Goal: Task Accomplishment & Management: Complete application form

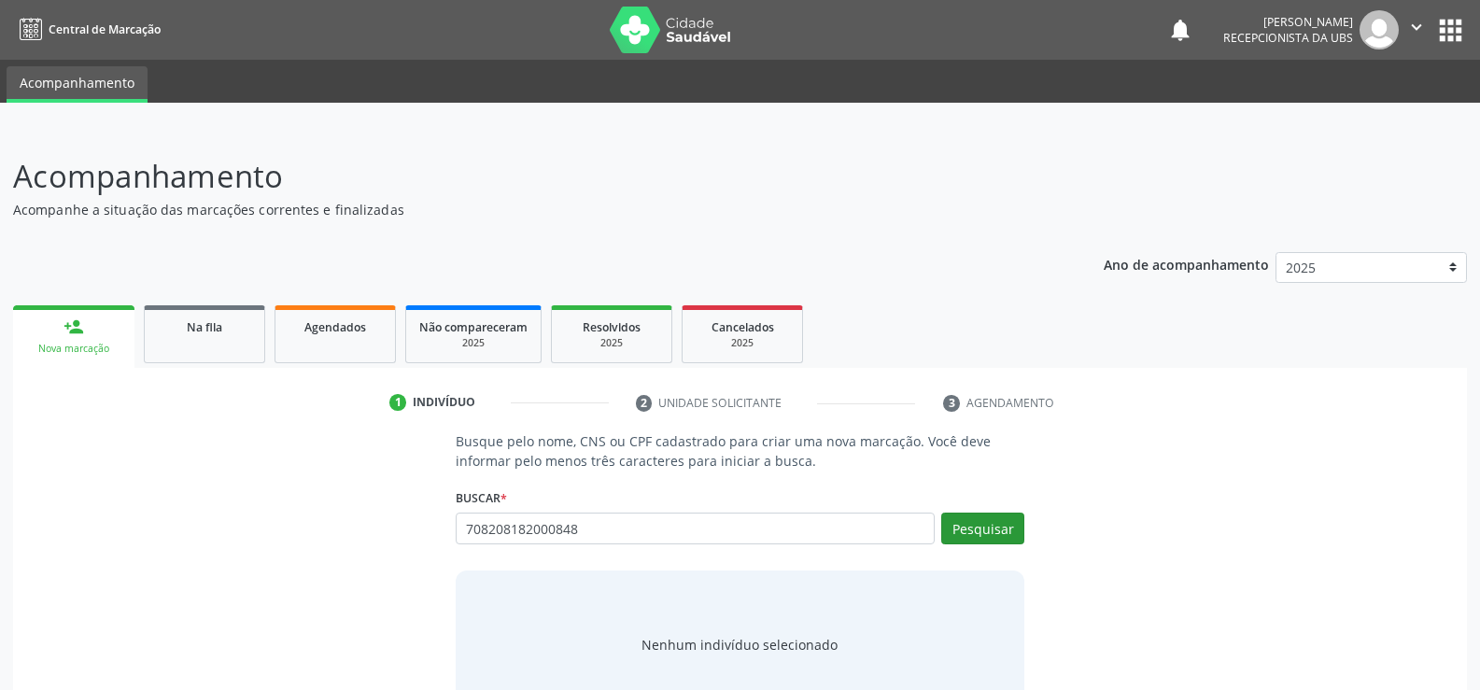
type input "708208182000848"
click at [974, 531] on button "Pesquisar" at bounding box center [982, 529] width 83 height 32
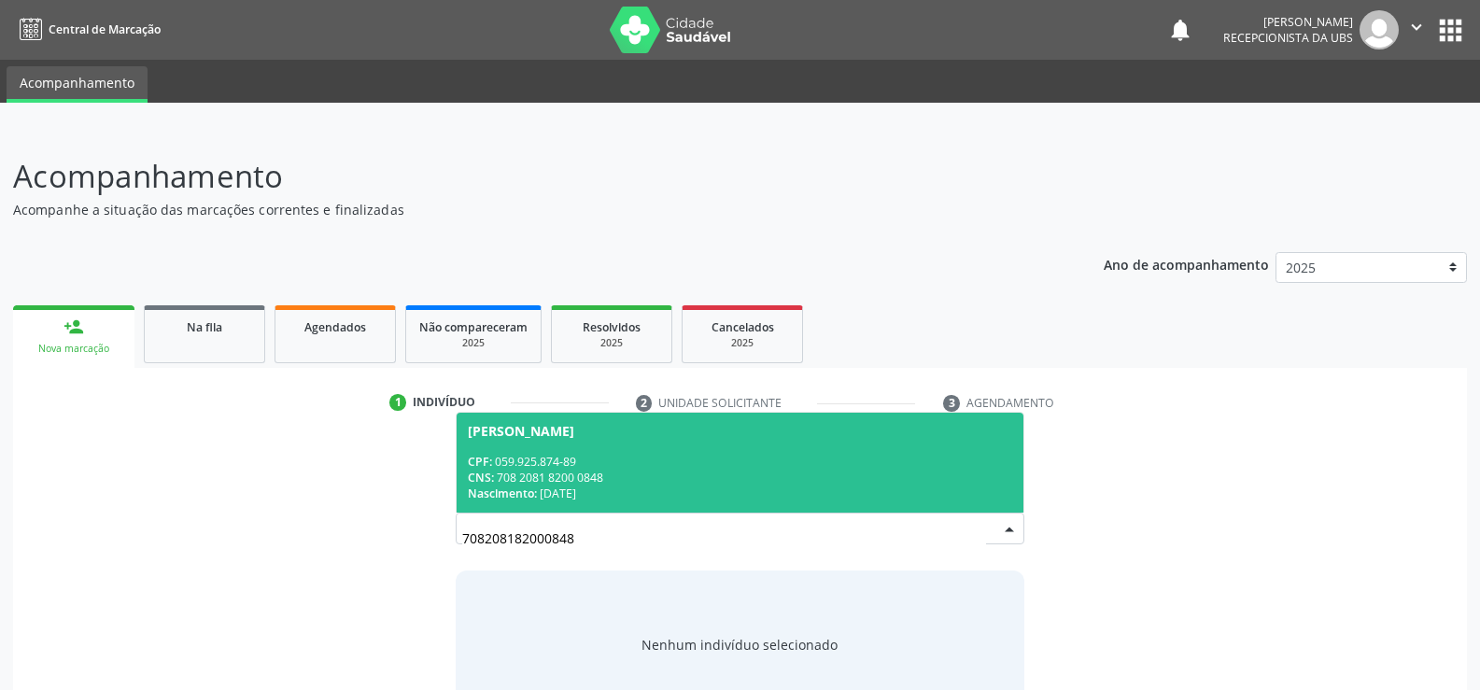
click at [753, 473] on div "CNS: 708 2081 8200 0848" at bounding box center [740, 478] width 544 height 16
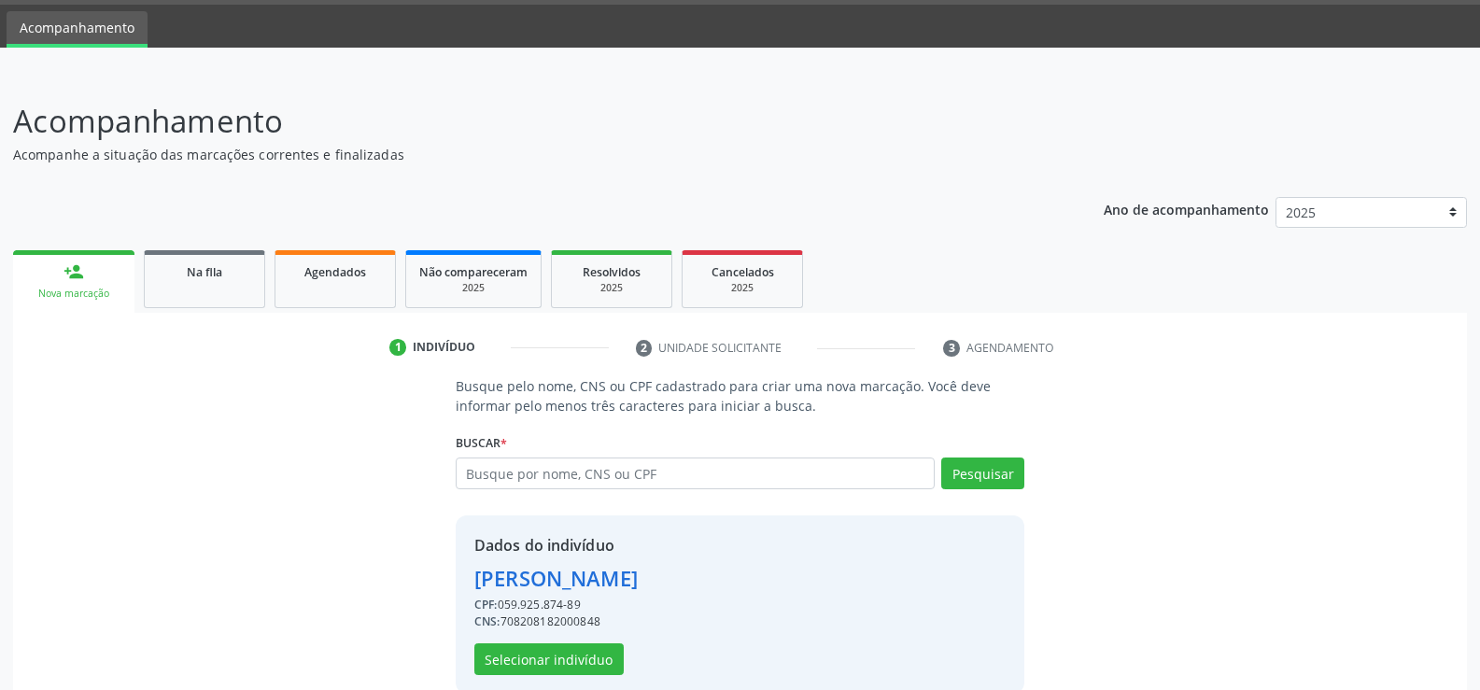
scroll to position [85, 0]
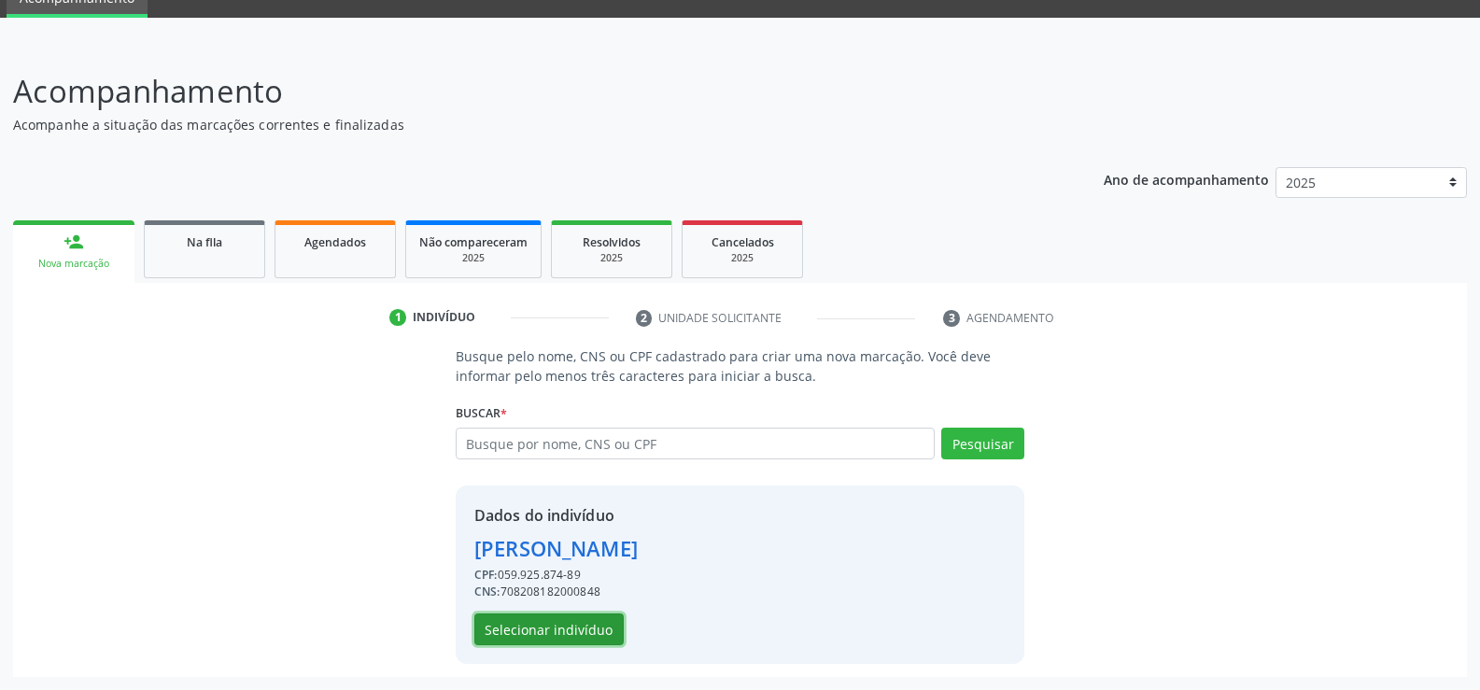
click at [552, 634] on button "Selecionar indivíduo" at bounding box center [548, 629] width 149 height 32
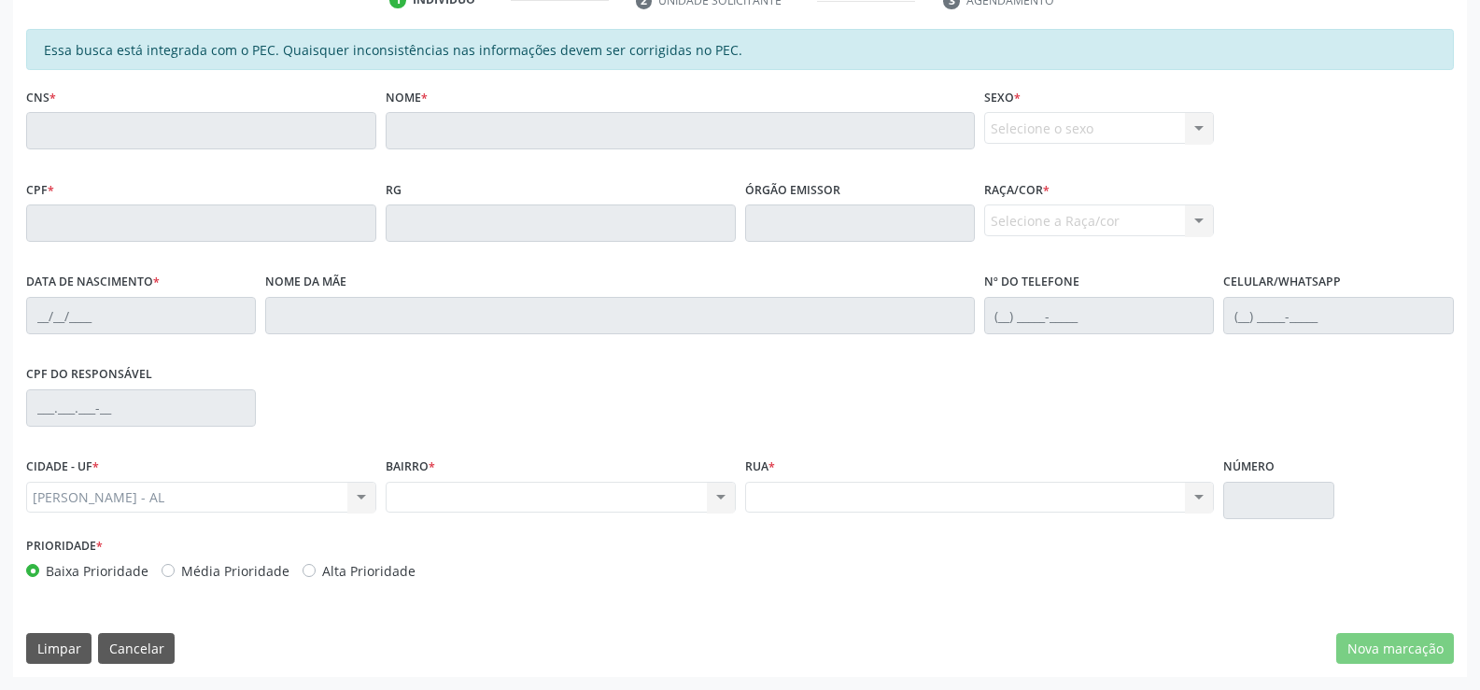
scroll to position [0, 0]
